Goal: Obtain resource: Obtain resource

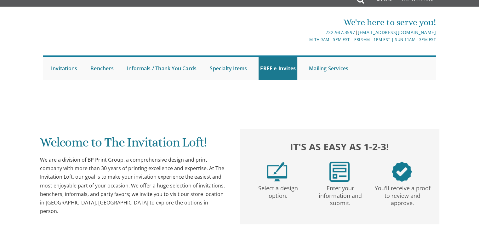
scroll to position [8, 0]
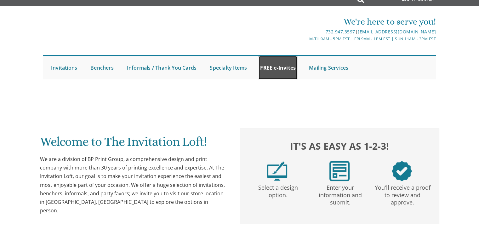
click at [280, 73] on link "FREE e-Invites" at bounding box center [278, 67] width 39 height 23
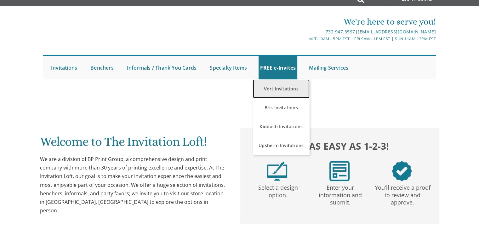
click at [274, 90] on link "Vort Invitations" at bounding box center [281, 88] width 57 height 19
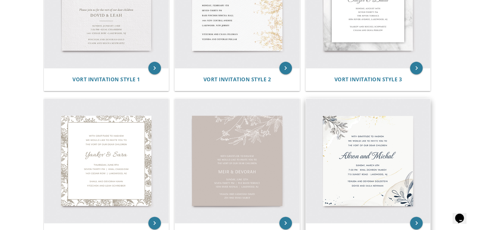
scroll to position [201, 0]
click at [355, 194] on img at bounding box center [368, 161] width 125 height 125
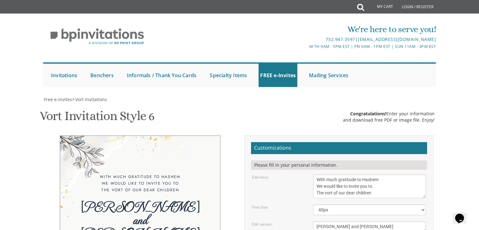
scroll to position [168, 0]
drag, startPoint x: 370, startPoint y: 56, endPoint x: 285, endPoint y: 57, distance: 85.4
click at [285, 222] on div "Edit names: Ahron and Michal" at bounding box center [338, 227] width 183 height 10
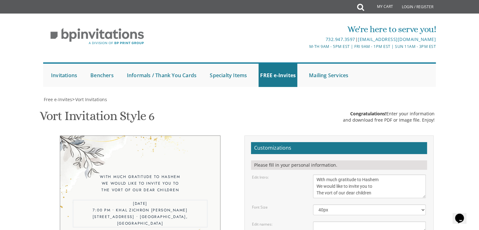
drag, startPoint x: 370, startPoint y: 112, endPoint x: 322, endPoint y: 100, distance: 49.5
type textarea "Y"
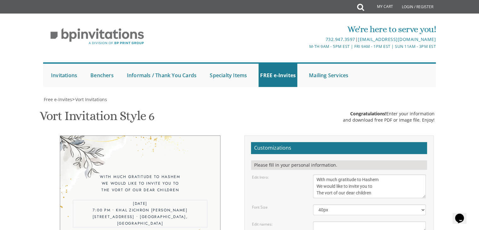
drag, startPoint x: 387, startPoint y: 88, endPoint x: 305, endPoint y: 81, distance: 82.9
type textarea "S"
click at [350, 175] on textarea "With much gratitude to Hashem We would like to invite you to The vort of our de…" at bounding box center [369, 187] width 113 height 24
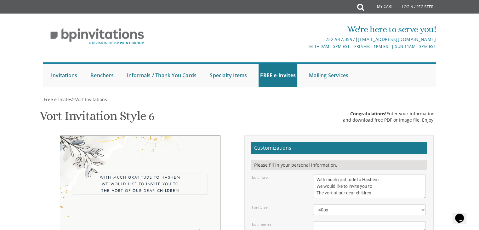
drag, startPoint x: 374, startPoint y: 140, endPoint x: 295, endPoint y: 107, distance: 85.5
paste textarea "Thursday Night Seudas Bo Bayom - 7:45-10:15 - Yeshiva Bais Yehuda Followed by M…"
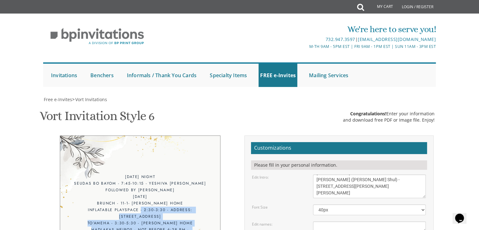
drag, startPoint x: 156, startPoint y: 187, endPoint x: 157, endPoint y: 154, distance: 32.5
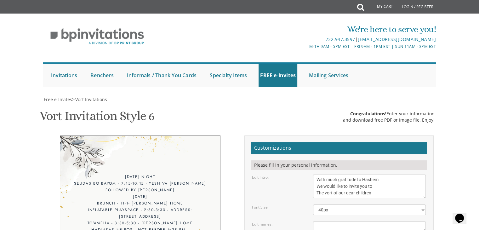
scroll to position [0, 0]
type textarea "With much gratitude to Hashem We would like to invite you to The vort of our de…"
